Goal: Transaction & Acquisition: Purchase product/service

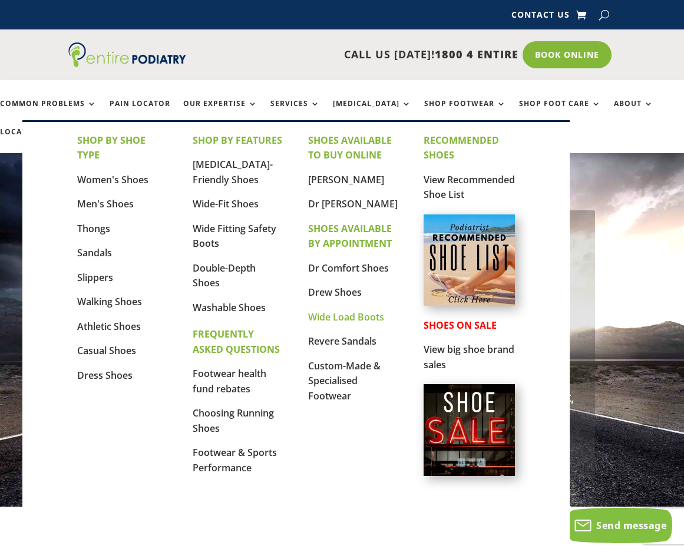
click at [360, 320] on link "Wide Load Boots" at bounding box center [346, 317] width 76 height 13
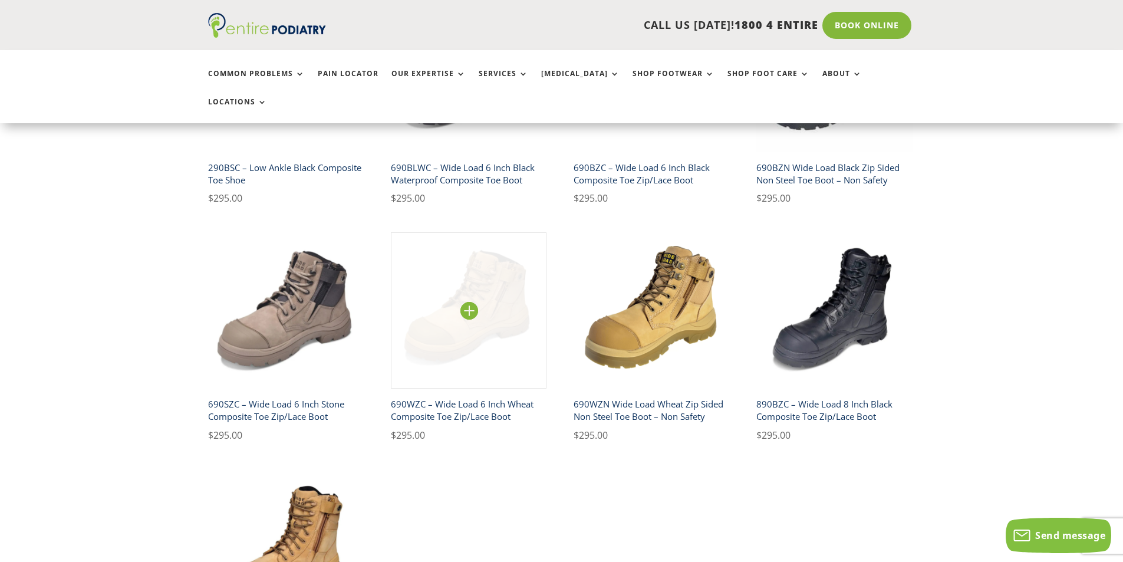
scroll to position [424, 0]
click at [490, 263] on img at bounding box center [469, 311] width 156 height 156
